Goal: Transaction & Acquisition: Purchase product/service

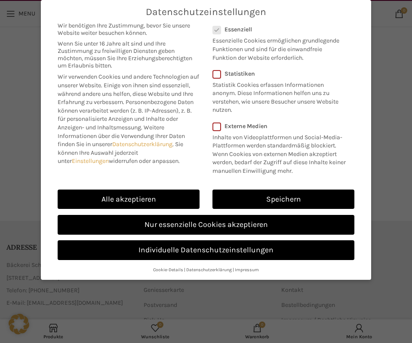
scroll to position [19, 0]
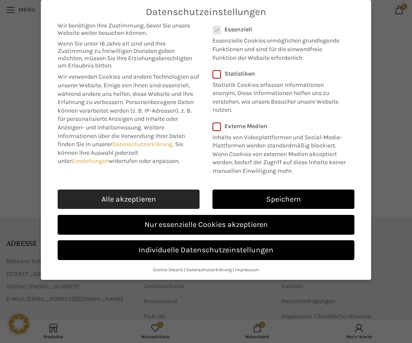
click at [154, 201] on link "Alle akzeptieren" at bounding box center [129, 199] width 142 height 20
checkbox input "true"
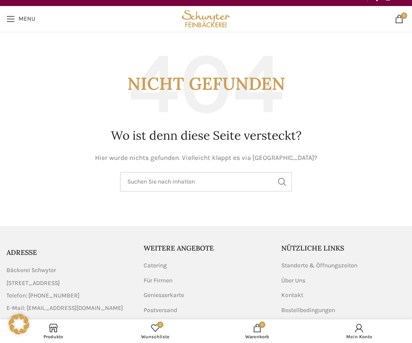
scroll to position [0, 0]
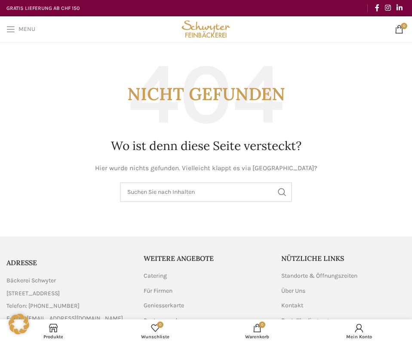
click at [15, 28] on span "Open mobile menu" at bounding box center [10, 29] width 9 height 9
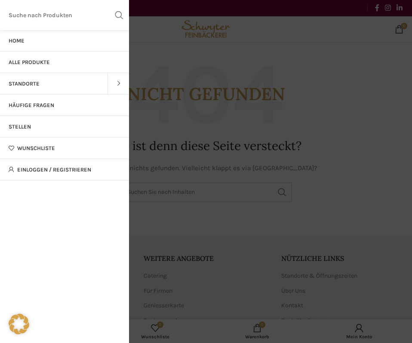
click at [67, 60] on link "Alle Produkte" at bounding box center [64, 62] width 129 height 21
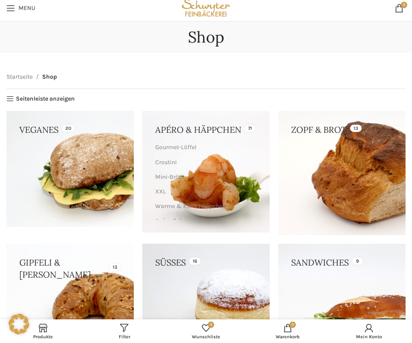
click at [139, 124] on div "Veganes 20 Apéro & Häppchen 71 Gourmet-Löffel Crostini Mini-Brötli XXL Warme & …" at bounding box center [205, 306] width 399 height 391
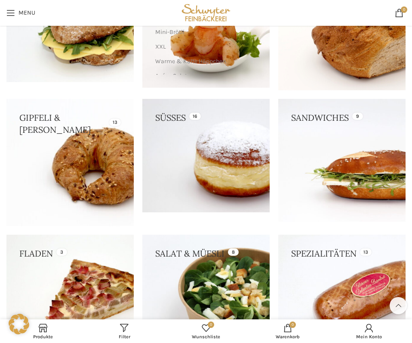
scroll to position [163, 0]
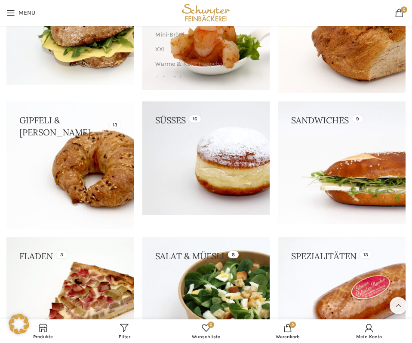
click at [318, 136] on link at bounding box center [341, 162] width 127 height 123
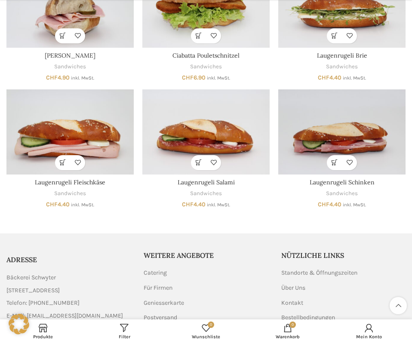
scroll to position [286, 0]
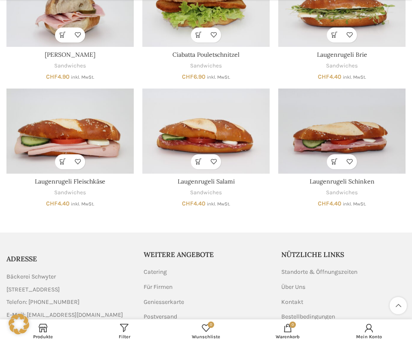
click at [134, 158] on div "In den Warenkorb Schnellansicht Zur Wunschliste hinzufügen Bürli Appenzellerkäs…" at bounding box center [205, 21] width 399 height 372
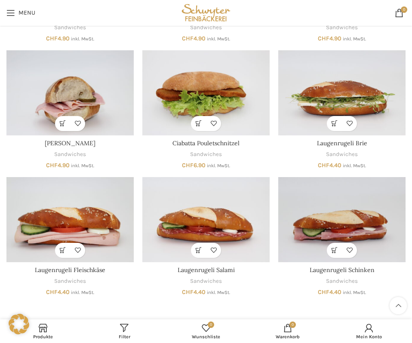
scroll to position [196, 0]
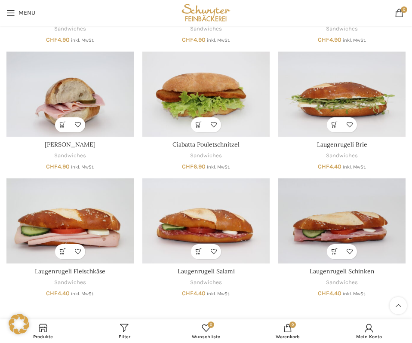
click at [272, 229] on div "In den Warenkorb Schnellansicht Zur Wunschliste hinzufügen Bürli Appenzellerkäs…" at bounding box center [205, 111] width 399 height 372
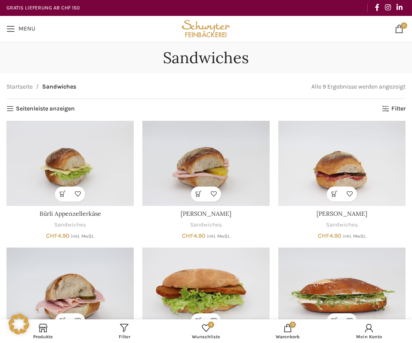
scroll to position [0, 0]
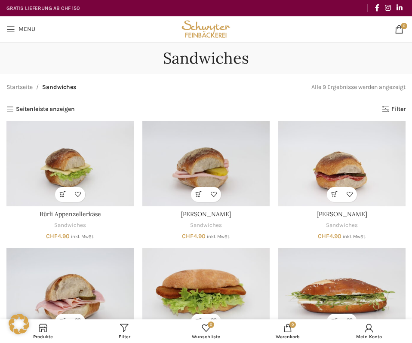
click at [137, 193] on div "In den Warenkorb Schnellansicht Zur Wunschliste hinzufügen Bürli Appenzellerkäs…" at bounding box center [205, 307] width 399 height 372
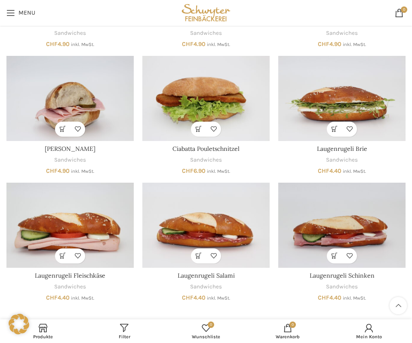
scroll to position [192, 0]
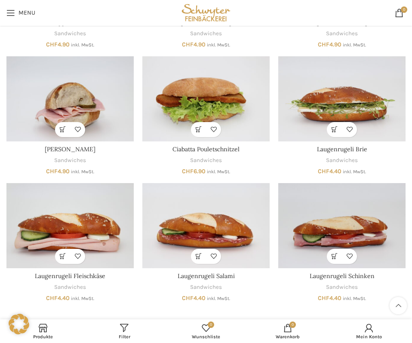
click at [137, 86] on div "In den Warenkorb Schnellansicht Zur Wunschliste hinzufügen Bürli Appenzellerkäs…" at bounding box center [205, 116] width 399 height 372
